Goal: Information Seeking & Learning: Learn about a topic

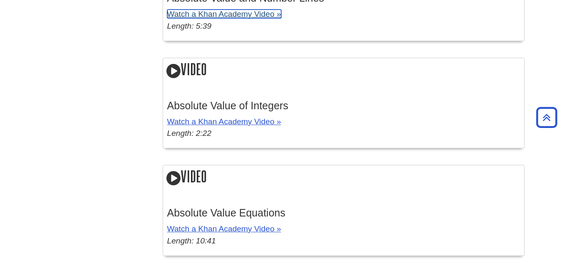
scroll to position [1326, 0]
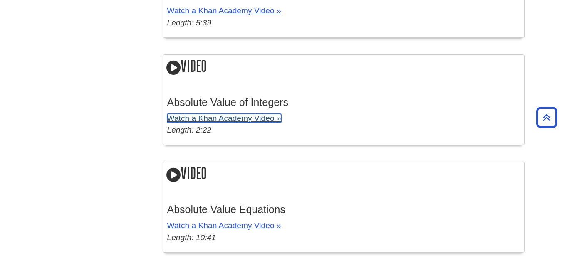
click at [235, 117] on link "Watch a Khan Academy Video »" at bounding box center [224, 118] width 114 height 9
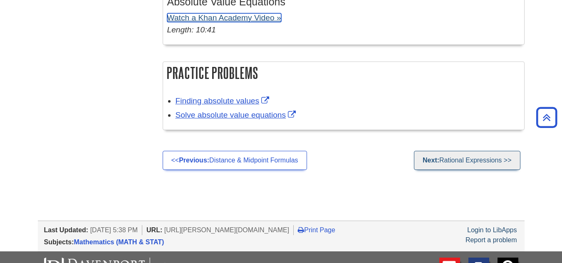
scroll to position [1576, 0]
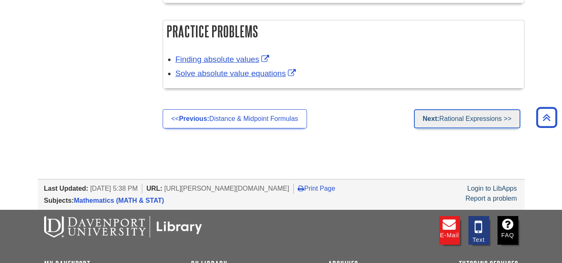
click at [497, 121] on link "Next: Rational Expressions >>" at bounding box center [467, 118] width 106 height 19
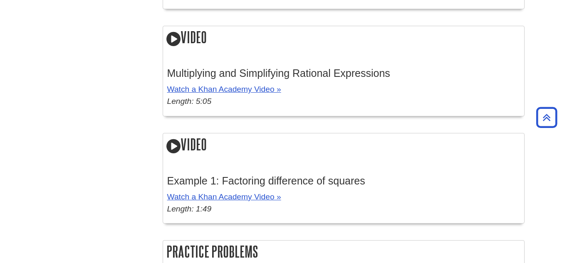
scroll to position [915, 0]
